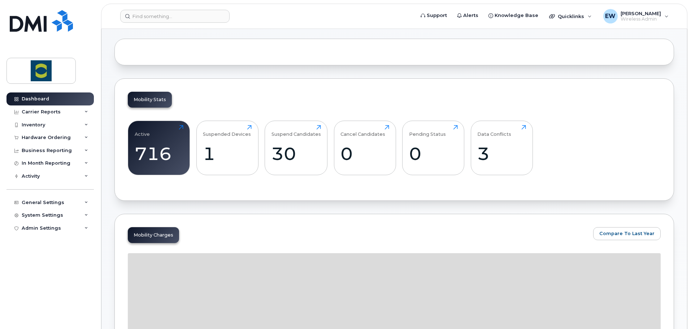
scroll to position [72, 0]
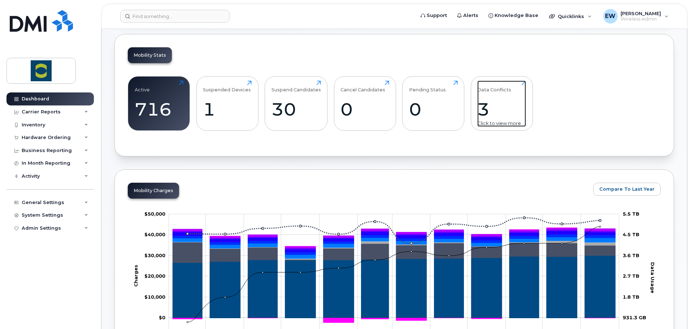
click at [486, 96] on div "Data Conflicts 3 Click to view more" at bounding box center [501, 104] width 49 height 46
click at [484, 106] on div "3" at bounding box center [501, 109] width 49 height 21
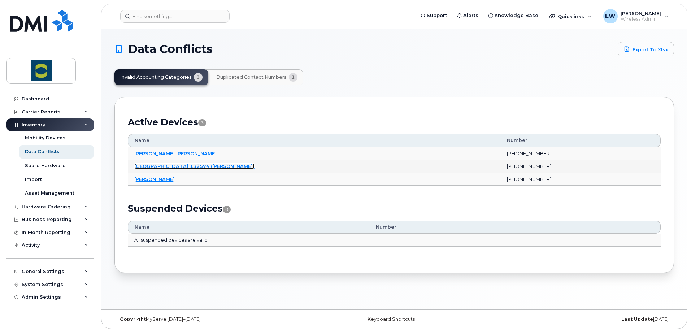
click at [196, 166] on link "[GEOGRAPHIC_DATA] 132574 ([PERSON_NAME])" at bounding box center [194, 166] width 120 height 6
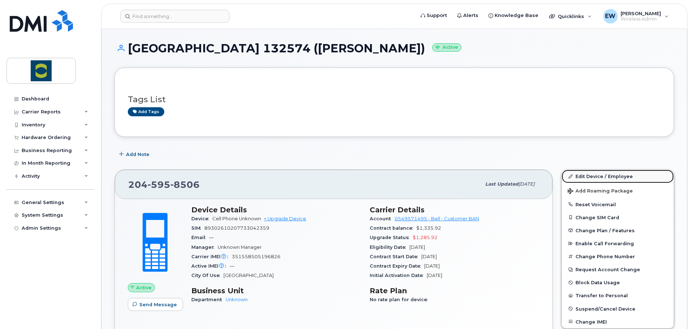
click at [596, 182] on link "Edit Device / Employee" at bounding box center [618, 176] width 112 height 13
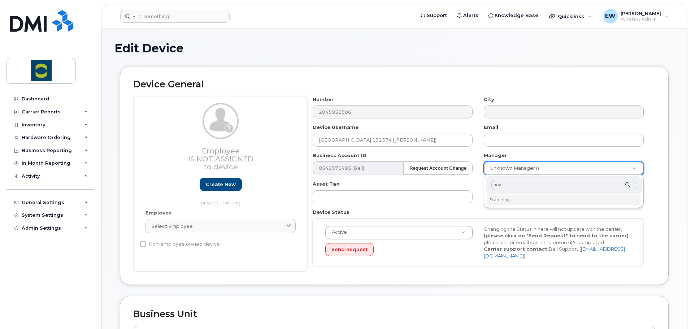
type input "noah"
drag, startPoint x: 509, startPoint y: 185, endPoint x: 464, endPoint y: 189, distance: 45.7
click at [464, 189] on body "Support Alerts Knowledge Base Quicklinks Suspend / Cancel Device Change SIM Car…" at bounding box center [345, 317] width 691 height 635
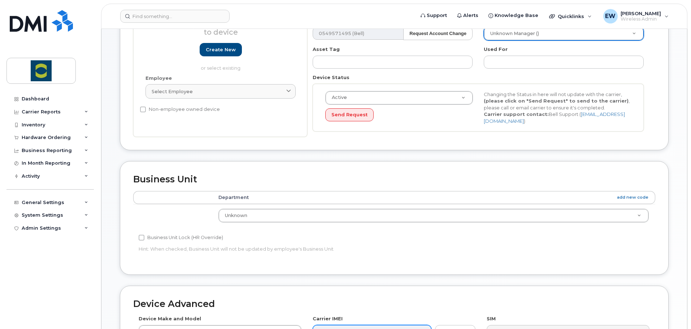
scroll to position [217, 0]
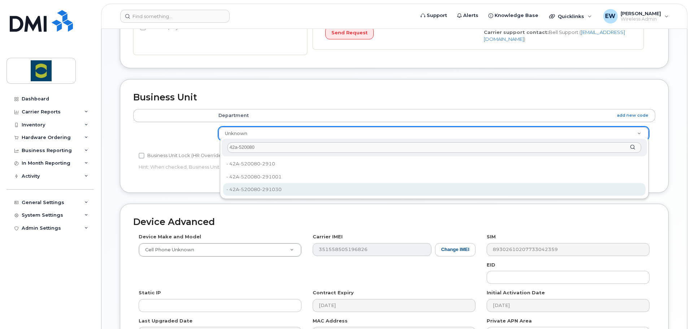
type input "42a-520080"
type input "24380175"
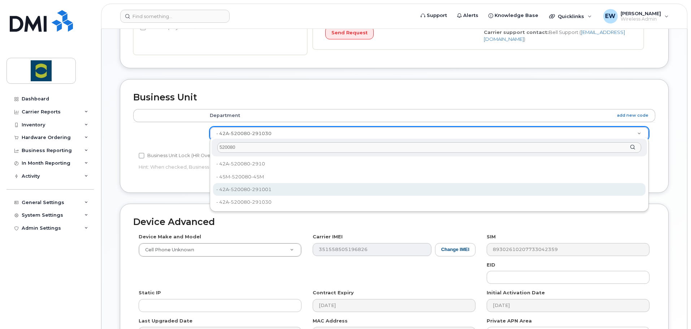
type input "520080"
type input "24380168"
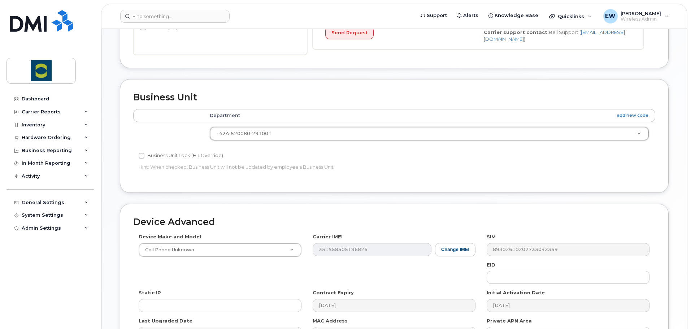
click at [359, 206] on div "Device Advanced Device Make and Model Cell Phone Unknown Android TCL 502 Watch …" at bounding box center [394, 281] width 549 height 155
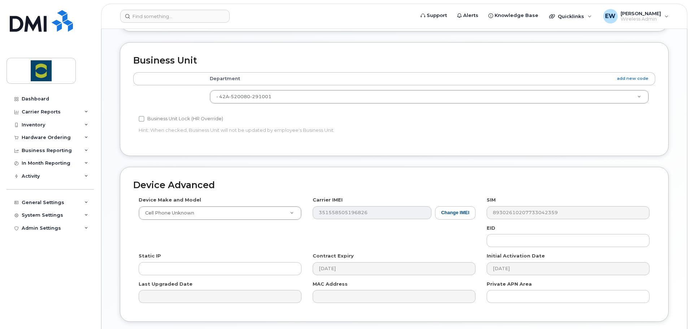
scroll to position [304, 0]
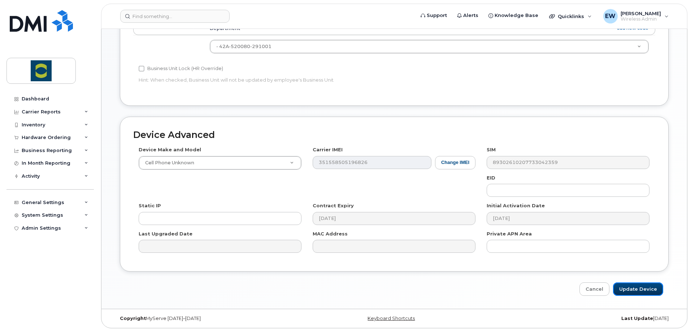
drag, startPoint x: 634, startPoint y: 284, endPoint x: 633, endPoint y: 326, distance: 42.6
click at [634, 284] on input "Update Device" at bounding box center [638, 288] width 50 height 13
type input "Saving..."
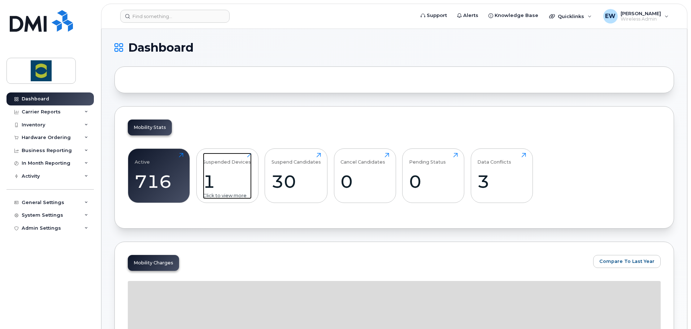
click at [236, 189] on div "1" at bounding box center [227, 181] width 49 height 21
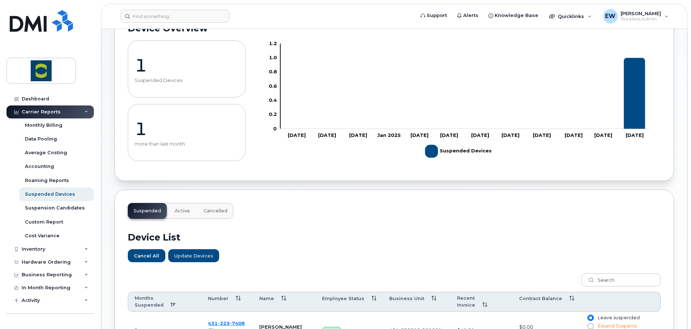
scroll to position [144, 0]
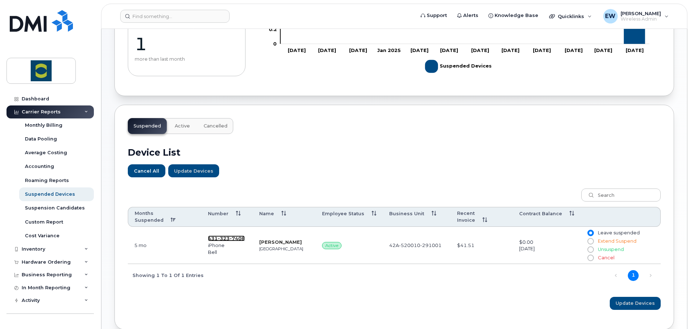
click at [230, 235] on span "7408" at bounding box center [237, 238] width 15 height 6
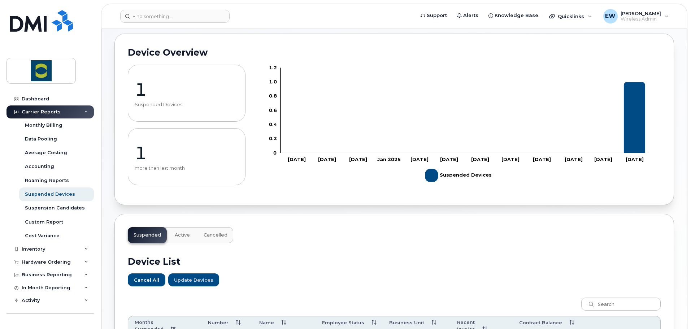
scroll to position [0, 0]
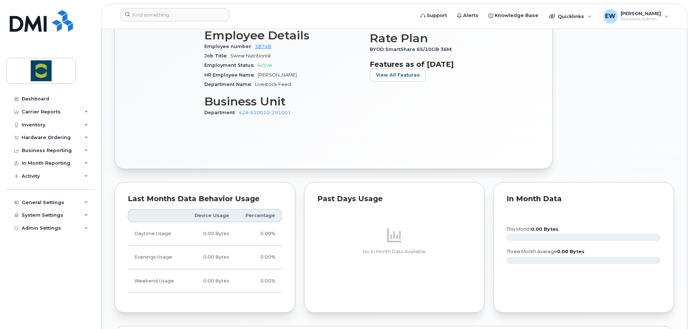
scroll to position [173, 0]
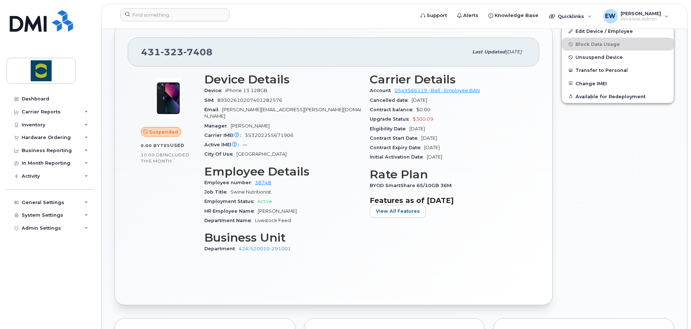
click at [341, 259] on div "Suspended 0.00 Bytes  used 10.00 GB  included this month Device Details Device …" at bounding box center [334, 178] width 412 height 225
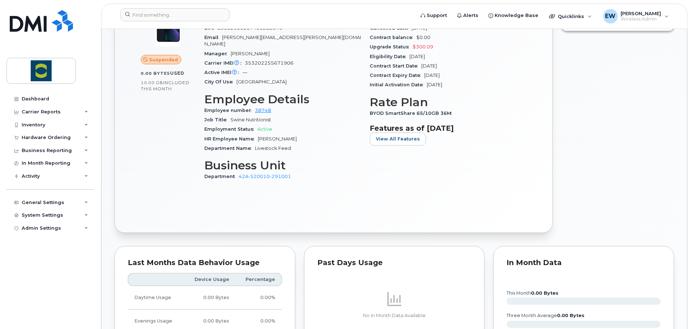
scroll to position [0, 0]
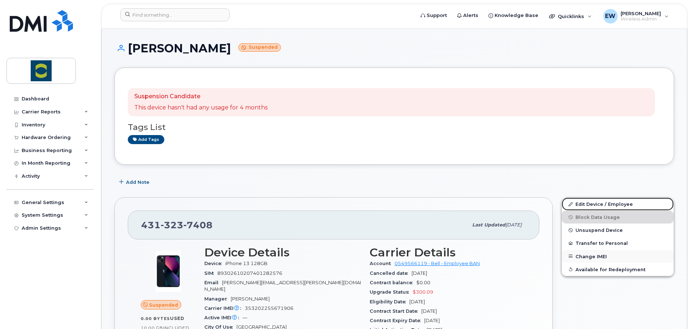
drag, startPoint x: 591, startPoint y: 207, endPoint x: 664, endPoint y: 262, distance: 90.8
click at [591, 207] on link "Edit Device / Employee" at bounding box center [618, 204] width 112 height 13
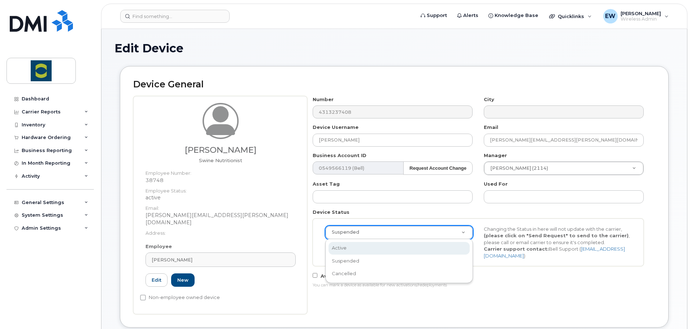
select select "active"
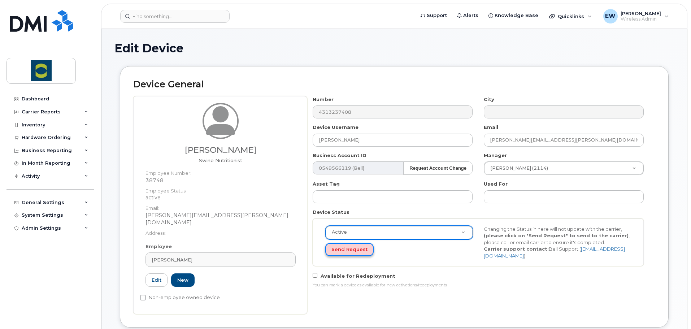
click at [353, 252] on button "Send Request" at bounding box center [349, 249] width 48 height 13
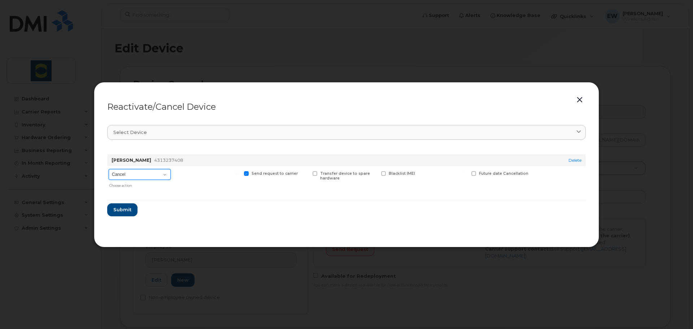
drag, startPoint x: 136, startPoint y: 172, endPoint x: 133, endPoint y: 175, distance: 4.3
click at [136, 172] on select "Cancel Suspend - Extend Suspension Reactivate" at bounding box center [140, 174] width 62 height 11
select select "[object Object]"
click at [109, 169] on select "Cancel Suspend - Extend Suspension Reactivate" at bounding box center [140, 174] width 62 height 11
click at [451, 173] on span "New Username" at bounding box center [449, 173] width 31 height 5
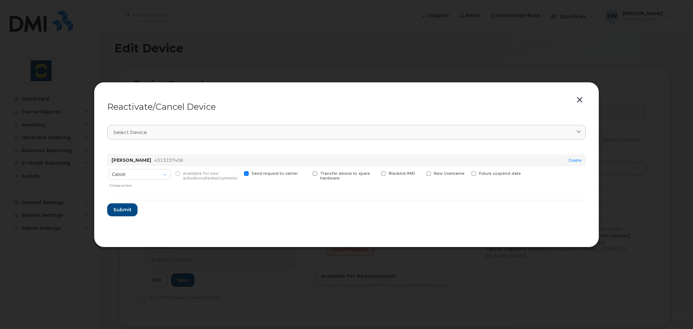
click at [421, 173] on input "New Username" at bounding box center [420, 173] width 4 height 4
checkbox input "true"
click at [435, 190] on input "text" at bounding box center [446, 184] width 40 height 13
click at [447, 183] on input "text" at bounding box center [446, 184] width 40 height 13
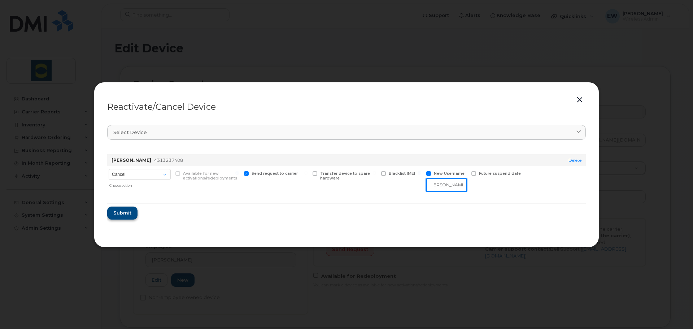
type input "[PERSON_NAME]"
click at [120, 213] on span "Submit" at bounding box center [122, 212] width 18 height 7
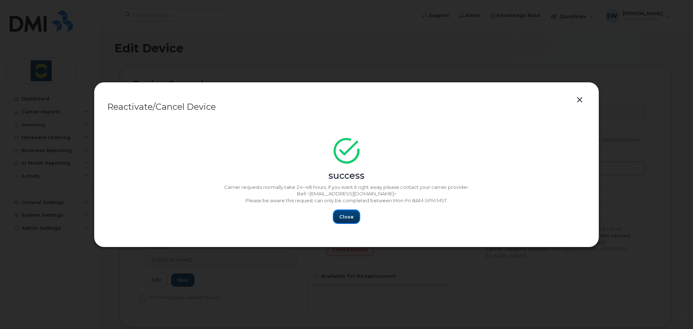
click at [348, 218] on span "Close" at bounding box center [346, 216] width 14 height 7
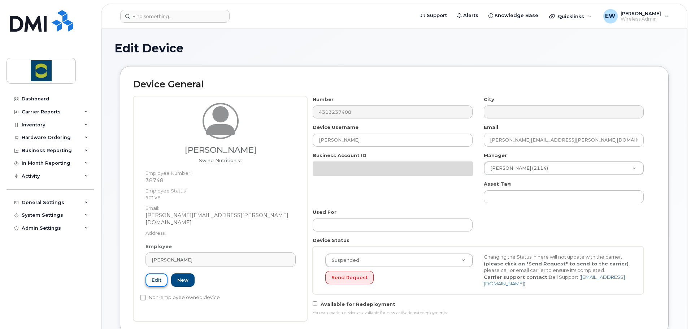
click at [163, 275] on link "Edit" at bounding box center [157, 279] width 22 height 13
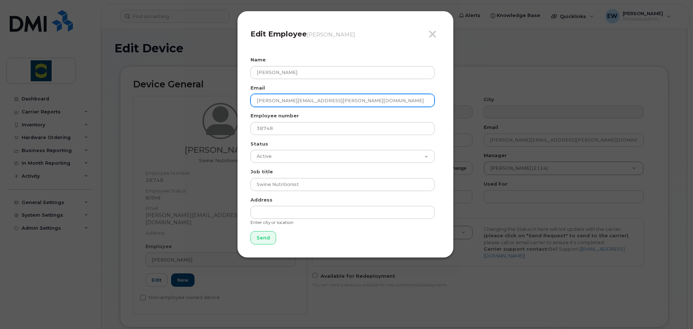
drag, startPoint x: 218, startPoint y: 101, endPoint x: 214, endPoint y: 103, distance: 4.8
click at [214, 103] on div "Close Edit Employee Ysenia Silva-Guillen Name Ysenia Silva-Guillen Email ysenia…" at bounding box center [346, 164] width 693 height 329
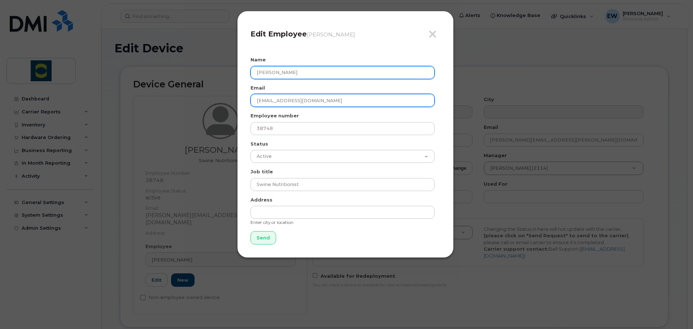
type input "[EMAIL_ADDRESS][DOMAIN_NAME]"
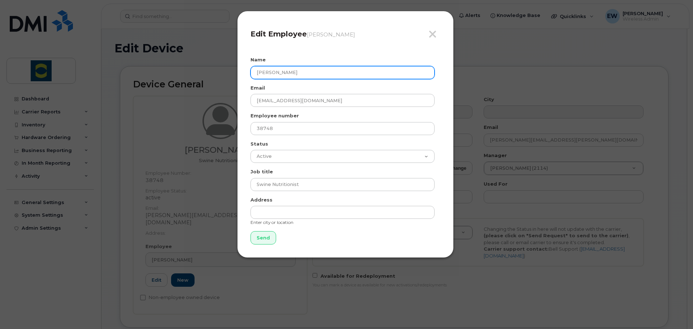
drag, startPoint x: 302, startPoint y: 70, endPoint x: 145, endPoint y: 58, distance: 157.5
click at [145, 58] on div "Close Edit Employee Ysenia Silva-Guillen Name Ysenia Silva-Guillen Email colten…" at bounding box center [346, 164] width 693 height 329
type input "[PERSON_NAME]"
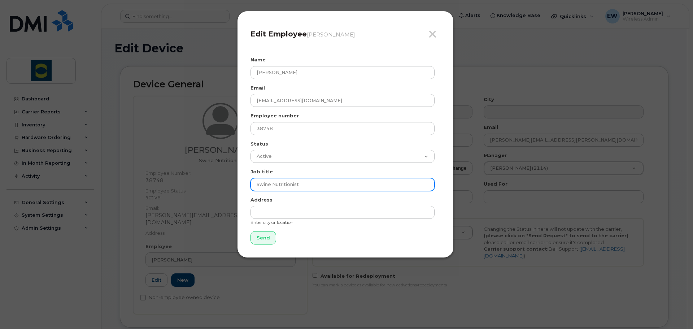
click at [317, 187] on input "Swine Nutritionist" at bounding box center [343, 184] width 184 height 13
click at [101, 173] on div "Close Edit Employee Ysenia Silva-Guillen Name Colten Brenneis Email colten.bren…" at bounding box center [346, 164] width 693 height 329
type input "Sales Representative"
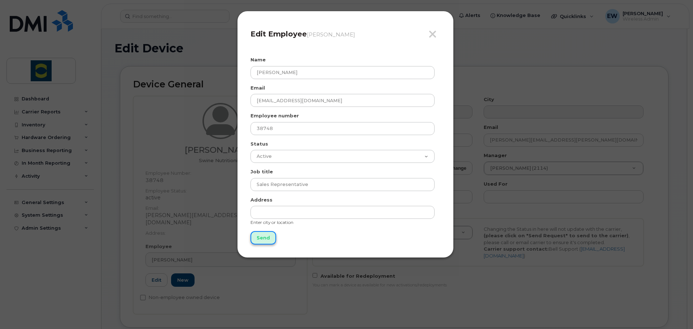
click at [270, 235] on input "Send" at bounding box center [264, 237] width 26 height 13
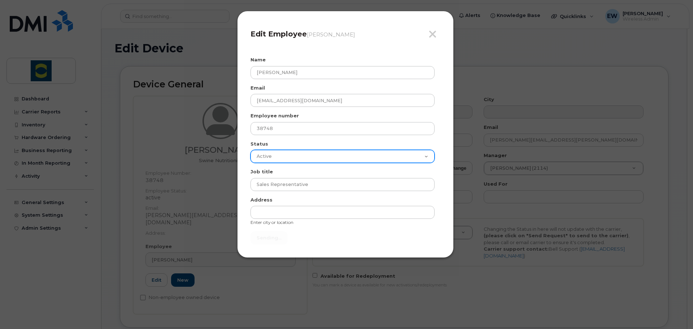
type input "Send"
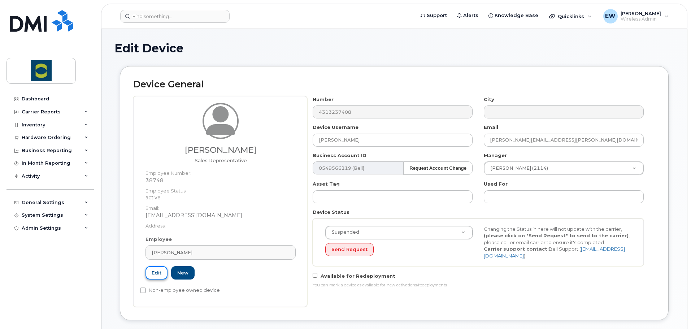
click at [159, 268] on link "Edit" at bounding box center [157, 272] width 22 height 13
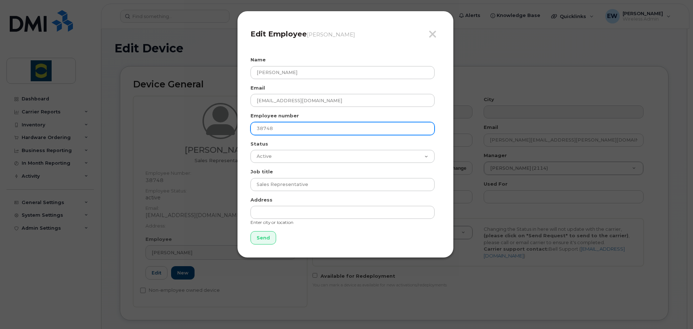
drag, startPoint x: 288, startPoint y: 128, endPoint x: 178, endPoint y: 138, distance: 110.3
click at [178, 138] on div "Close Edit Employee Colten Brenneis Name Colten Brenneis Email colten.brenneis@…" at bounding box center [346, 164] width 693 height 329
type input "43781"
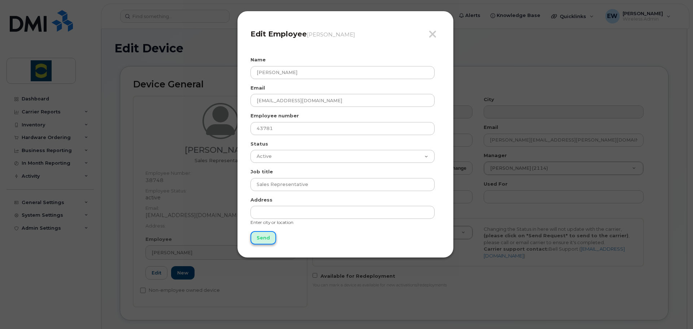
click at [265, 244] on input "Send" at bounding box center [264, 237] width 26 height 13
type input "Send"
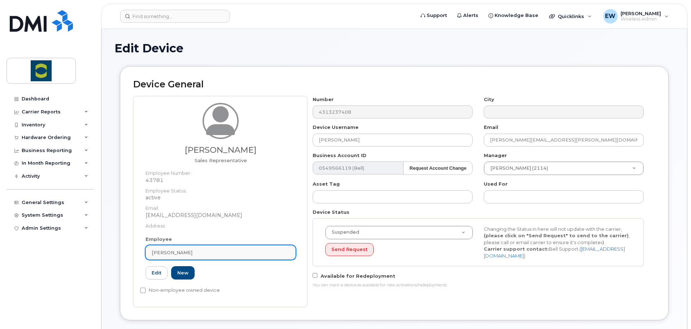
click at [192, 253] on span "[PERSON_NAME]" at bounding box center [172, 252] width 41 height 7
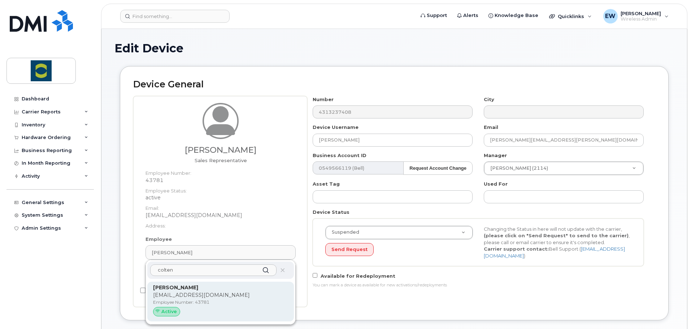
type input "colten"
click at [195, 296] on p "[EMAIL_ADDRESS][DOMAIN_NAME]" at bounding box center [220, 295] width 135 height 8
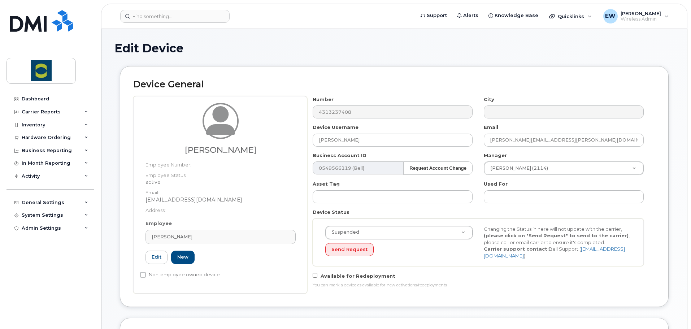
type input "43781"
type input "[EMAIL_ADDRESS][DOMAIN_NAME]"
type input "24380266"
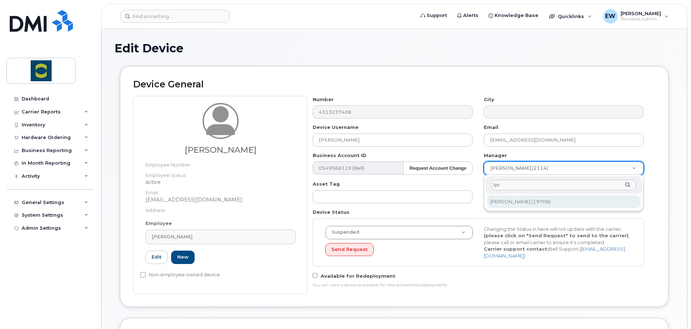
type input "tys"
type input "1985544"
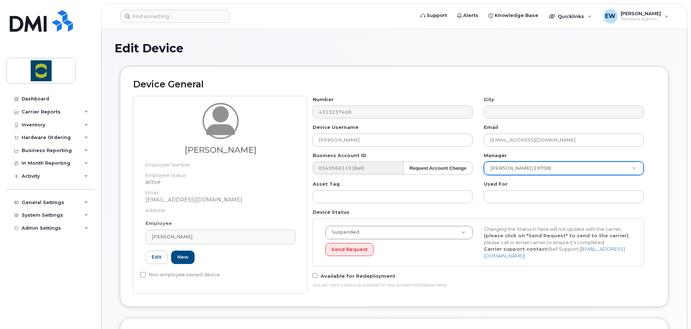
click at [529, 273] on div "Available for Redeployment You can mark a device as available for new activatio…" at bounding box center [478, 280] width 342 height 16
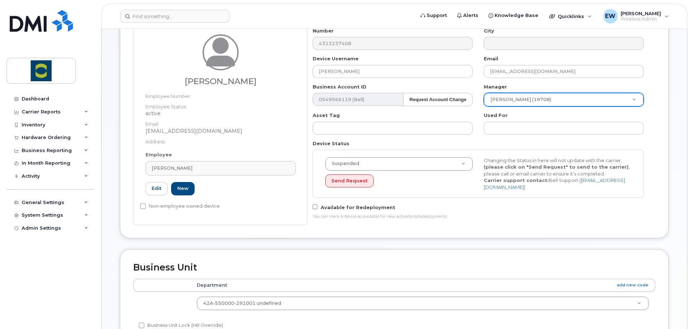
scroll to position [144, 0]
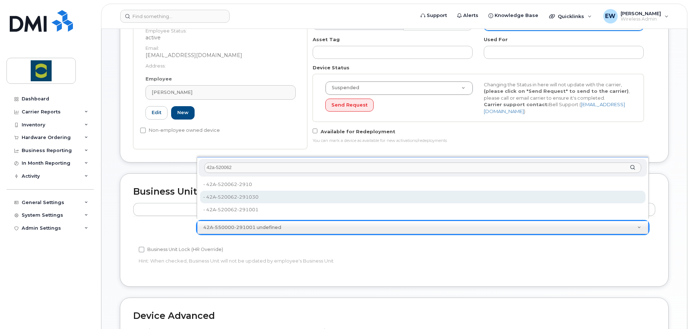
type input "42a-520062"
type input "24380183"
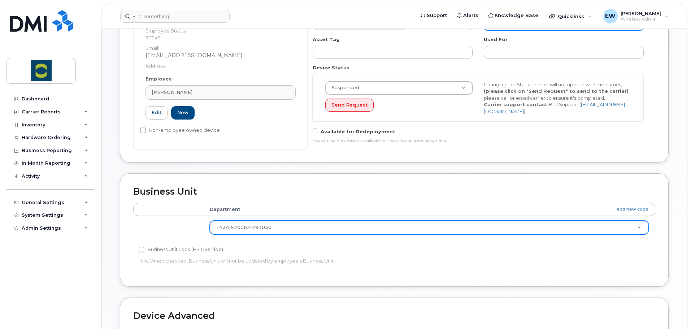
click at [621, 263] on div "Accounting Categories Rules Department add new code - 42A-520062-291030 2438018…" at bounding box center [394, 238] width 522 height 70
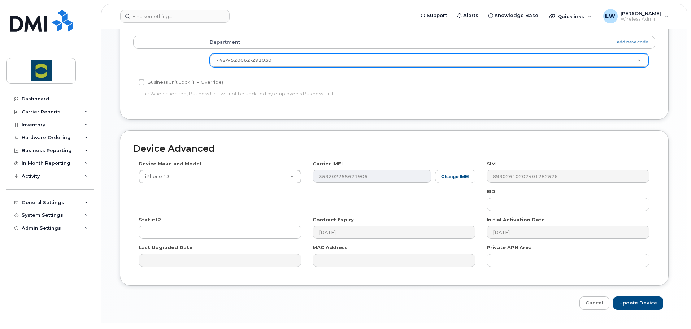
scroll to position [326, 0]
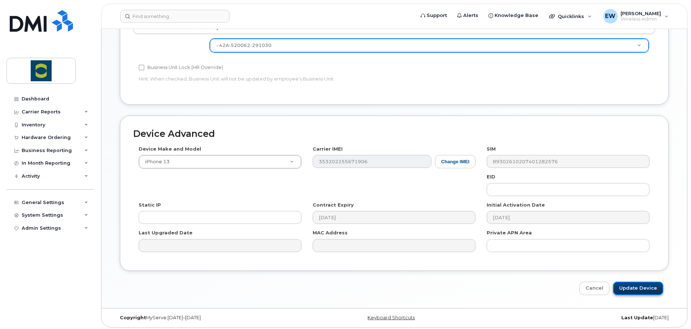
click at [650, 290] on input "Update Device" at bounding box center [638, 288] width 50 height 13
type input "Saving..."
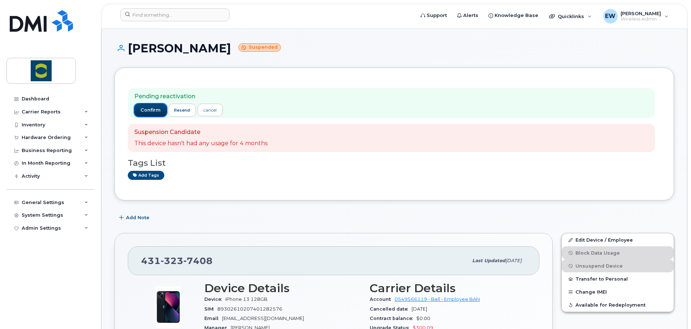
drag, startPoint x: 144, startPoint y: 110, endPoint x: 152, endPoint y: 123, distance: 14.7
click at [144, 110] on span "confirm" at bounding box center [150, 110] width 20 height 6
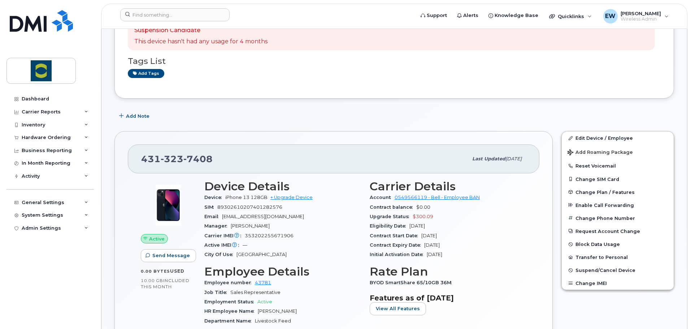
scroll to position [72, 0]
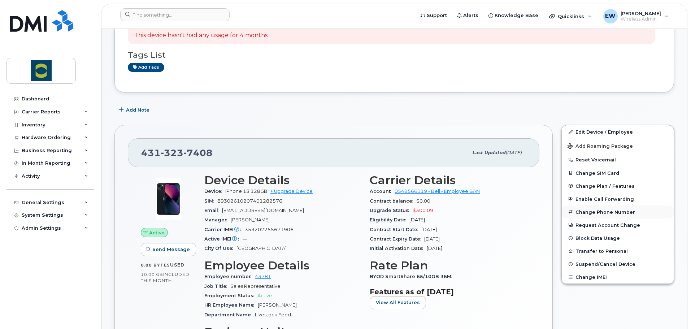
click at [597, 212] on button "Change Phone Number" at bounding box center [618, 211] width 112 height 13
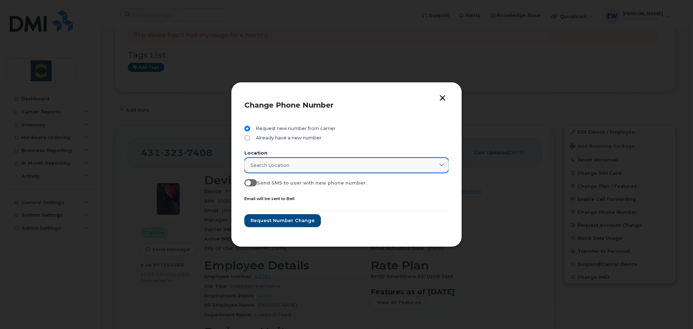
click at [276, 164] on span "Search location" at bounding box center [270, 165] width 39 height 7
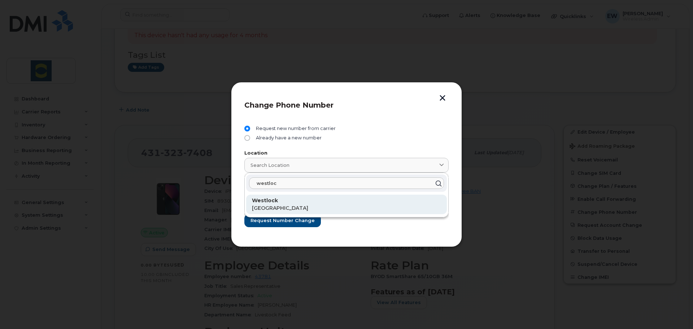
type input "westloc"
click at [277, 208] on p "[GEOGRAPHIC_DATA]" at bounding box center [346, 208] width 189 height 8
type input "Westlock"
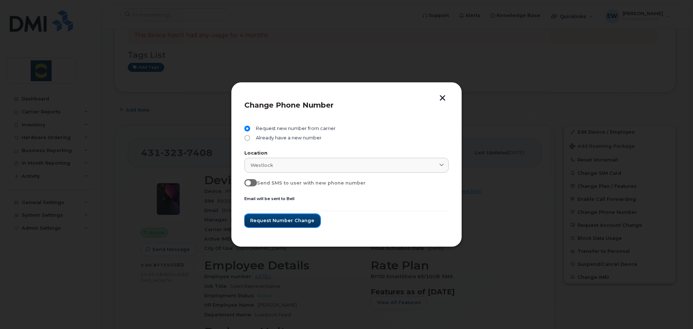
click at [272, 218] on span "Request number change" at bounding box center [282, 220] width 64 height 7
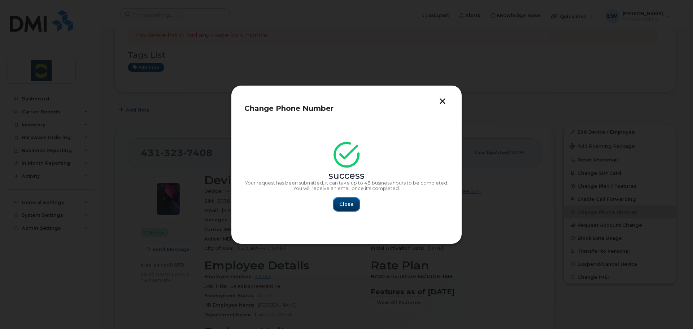
click at [346, 201] on span "Close" at bounding box center [346, 204] width 14 height 7
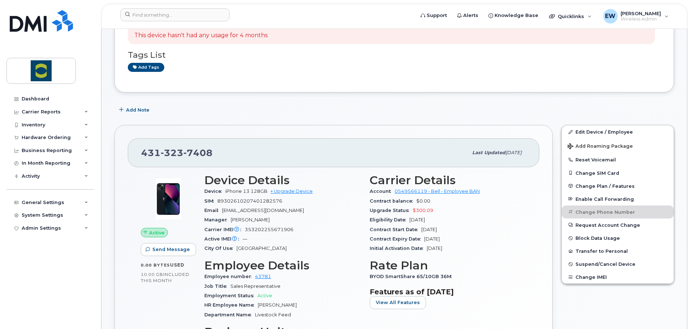
click at [511, 221] on div "Eligibility Date Dec 15, 2026" at bounding box center [448, 219] width 157 height 9
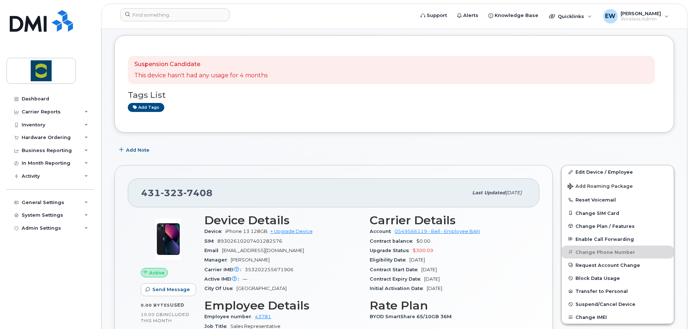
scroll to position [30, 0]
